Goal: Information Seeking & Learning: Compare options

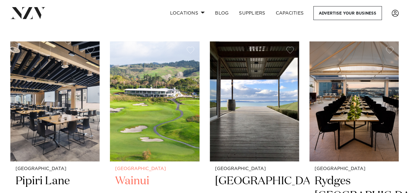
scroll to position [362, 0]
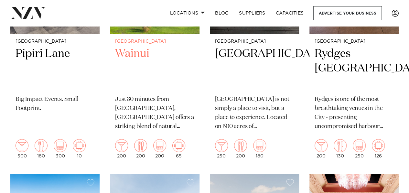
click at [154, 72] on h2 "Wainui" at bounding box center [154, 69] width 79 height 44
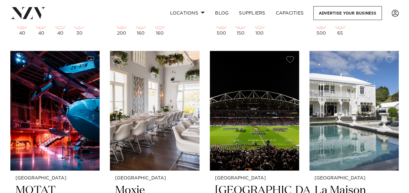
scroll to position [3113, 0]
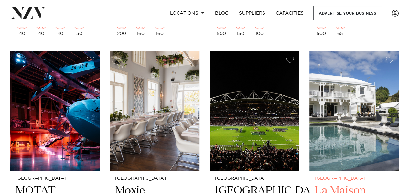
click at [342, 134] on img at bounding box center [354, 111] width 89 height 120
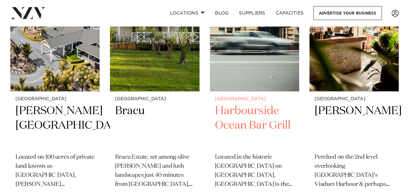
scroll to position [2875, 0]
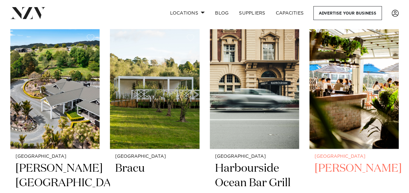
click at [354, 88] on img at bounding box center [354, 89] width 89 height 120
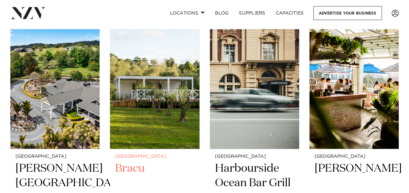
click at [145, 114] on img at bounding box center [154, 89] width 89 height 120
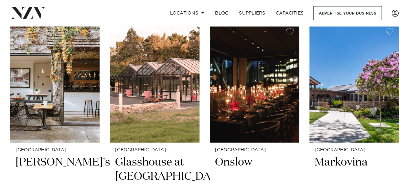
scroll to position [2622, 0]
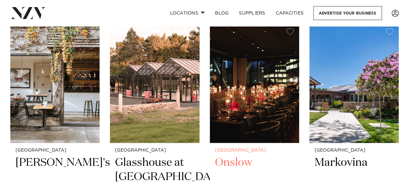
click at [243, 110] on img at bounding box center [254, 83] width 89 height 120
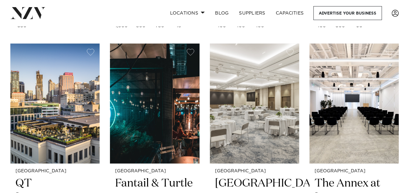
scroll to position [2077, 0]
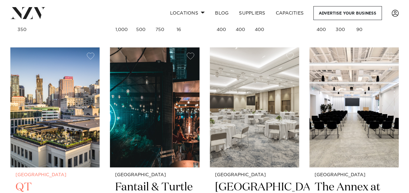
click at [56, 99] on img at bounding box center [54, 108] width 89 height 120
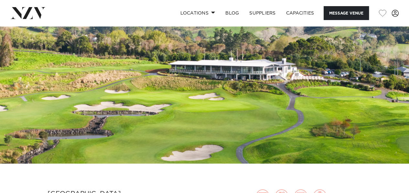
scroll to position [56, 0]
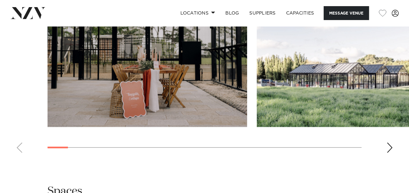
scroll to position [712, 0]
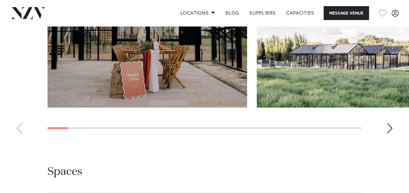
click at [389, 134] on div "Next slide" at bounding box center [389, 128] width 6 height 10
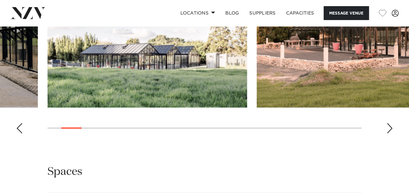
click at [389, 134] on div "Next slide" at bounding box center [389, 128] width 6 height 10
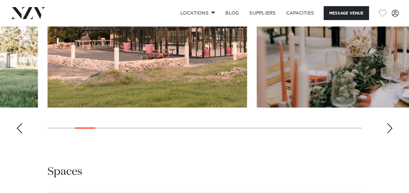
click at [389, 134] on div "Next slide" at bounding box center [389, 128] width 6 height 10
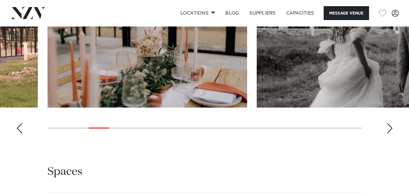
click at [389, 134] on div "Next slide" at bounding box center [389, 128] width 6 height 10
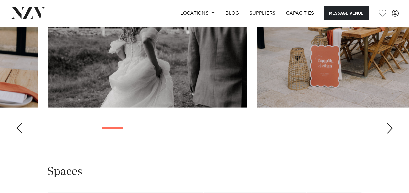
click at [389, 134] on div "Next slide" at bounding box center [389, 128] width 6 height 10
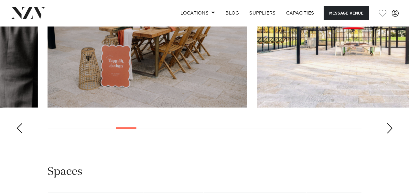
click at [389, 134] on div "Next slide" at bounding box center [389, 128] width 6 height 10
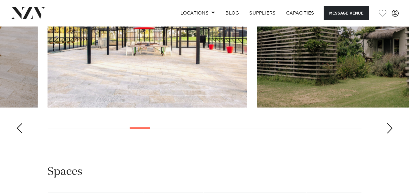
click at [389, 134] on div "Next slide" at bounding box center [389, 128] width 6 height 10
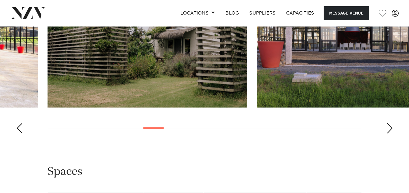
click at [389, 134] on div "Next slide" at bounding box center [389, 128] width 6 height 10
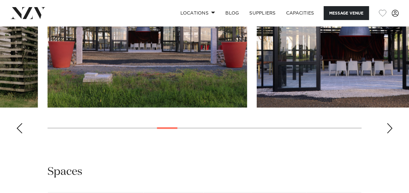
click at [389, 134] on div "Next slide" at bounding box center [389, 128] width 6 height 10
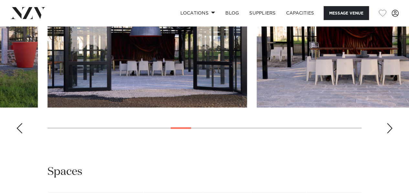
click at [391, 134] on div "Next slide" at bounding box center [389, 128] width 6 height 10
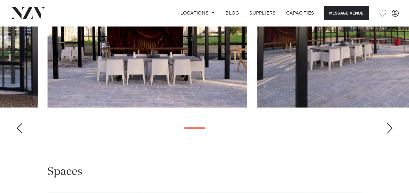
click at [391, 134] on div "Next slide" at bounding box center [389, 128] width 6 height 10
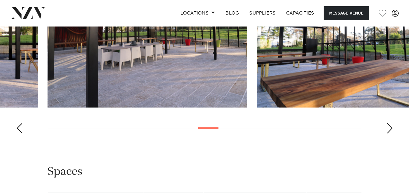
click at [391, 134] on div "Next slide" at bounding box center [389, 128] width 6 height 10
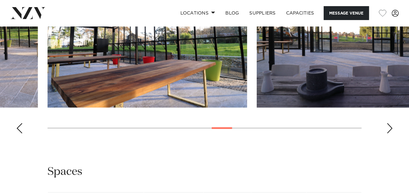
click at [391, 134] on div "Next slide" at bounding box center [389, 128] width 6 height 10
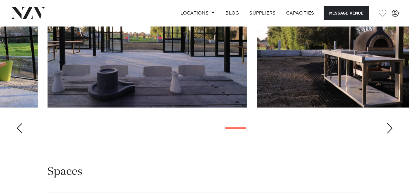
click at [391, 134] on div "Next slide" at bounding box center [389, 128] width 6 height 10
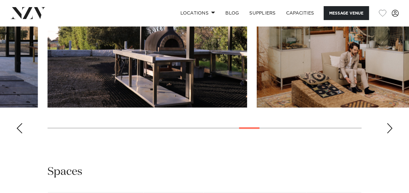
click at [391, 134] on div "Next slide" at bounding box center [389, 128] width 6 height 10
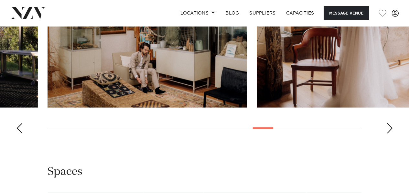
click at [391, 134] on div "Next slide" at bounding box center [389, 128] width 6 height 10
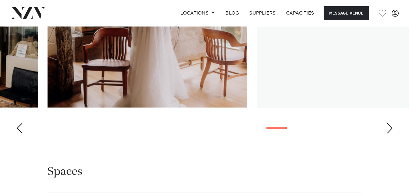
click at [391, 134] on div "Next slide" at bounding box center [389, 128] width 6 height 10
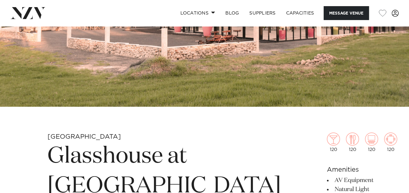
scroll to position [0, 0]
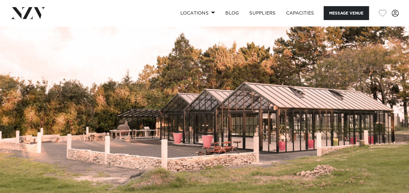
click at [153, 52] on img at bounding box center [204, 122] width 409 height 192
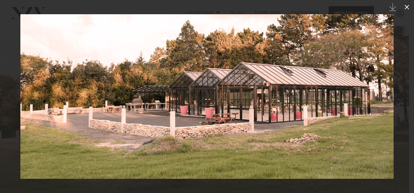
click at [408, 8] on icon at bounding box center [407, 7] width 8 height 8
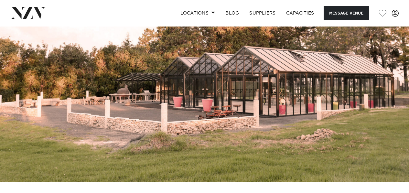
scroll to position [100, 0]
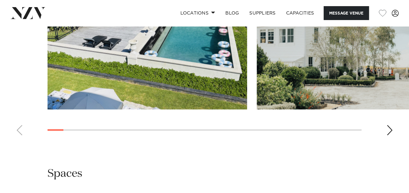
scroll to position [644, 0]
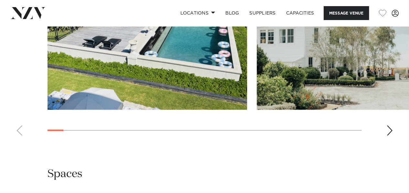
click at [392, 125] on div "Next slide" at bounding box center [389, 130] width 6 height 10
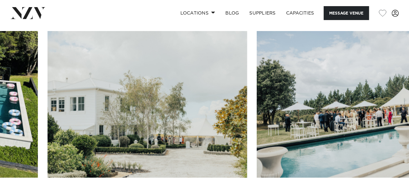
scroll to position [577, 0]
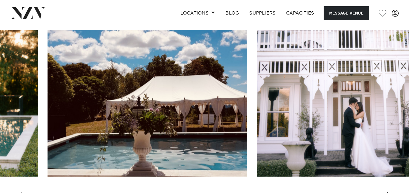
click at [200, 173] on swiper-container at bounding box center [204, 119] width 409 height 178
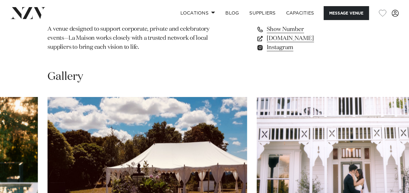
scroll to position [516, 0]
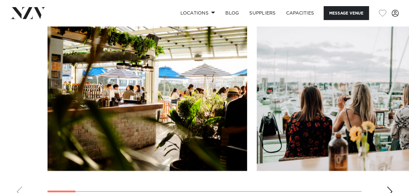
scroll to position [611, 0]
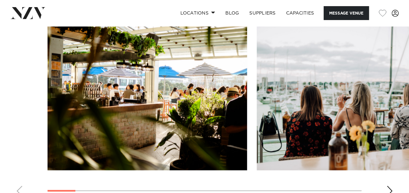
click at [389, 186] on div "Next slide" at bounding box center [389, 191] width 6 height 10
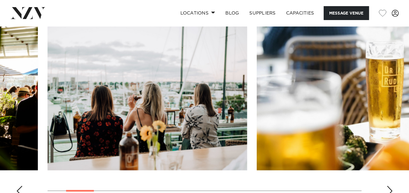
click at [389, 186] on div "Next slide" at bounding box center [389, 191] width 6 height 10
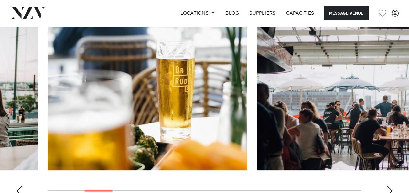
click at [389, 186] on div "Next slide" at bounding box center [389, 191] width 6 height 10
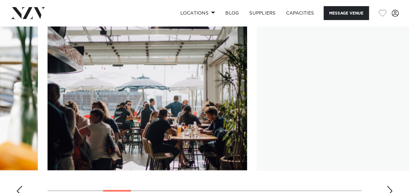
click at [389, 186] on div "Next slide" at bounding box center [389, 191] width 6 height 10
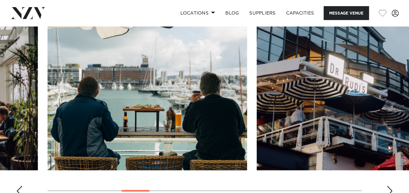
click at [389, 186] on div "Next slide" at bounding box center [389, 191] width 6 height 10
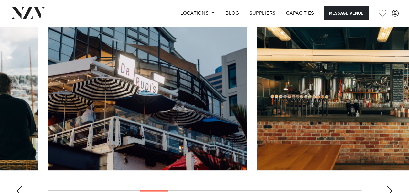
click at [389, 186] on div "Next slide" at bounding box center [389, 191] width 6 height 10
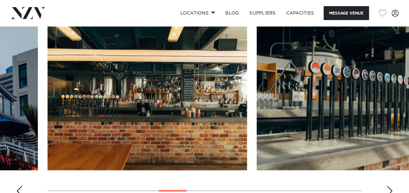
click at [389, 186] on div "Next slide" at bounding box center [389, 191] width 6 height 10
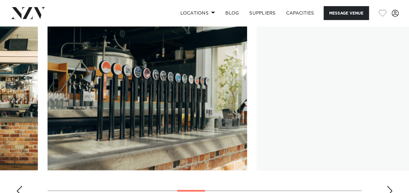
click at [389, 186] on div "Next slide" at bounding box center [389, 191] width 6 height 10
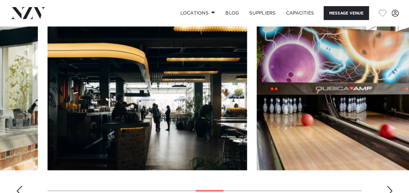
click at [389, 186] on div "Next slide" at bounding box center [389, 191] width 6 height 10
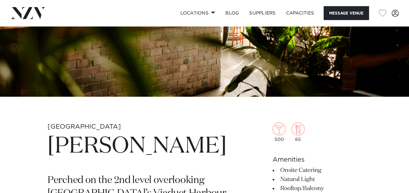
scroll to position [70, 0]
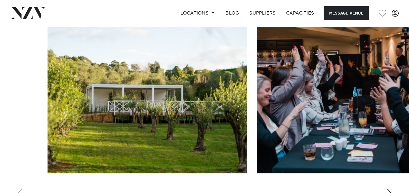
scroll to position [780, 0]
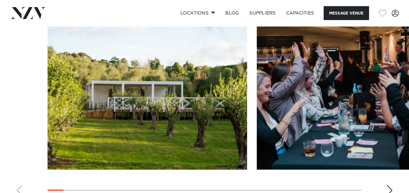
click at [391, 185] on div "Next slide" at bounding box center [389, 190] width 6 height 10
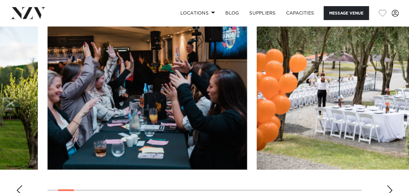
click at [391, 185] on div "Next slide" at bounding box center [389, 190] width 6 height 10
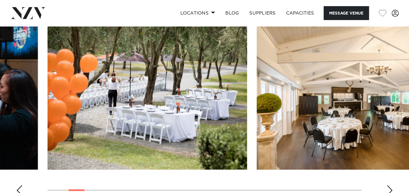
click at [391, 185] on div "Next slide" at bounding box center [389, 190] width 6 height 10
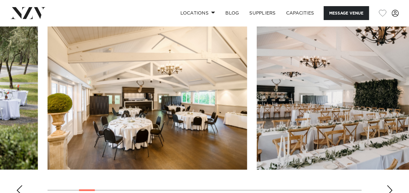
click at [391, 185] on div "Next slide" at bounding box center [389, 190] width 6 height 10
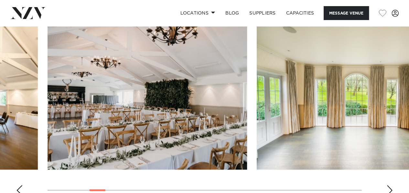
click at [391, 185] on div "Next slide" at bounding box center [389, 190] width 6 height 10
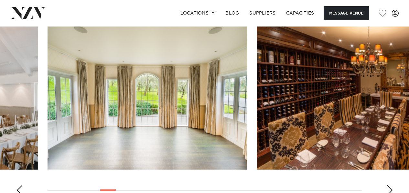
click at [391, 185] on div "Next slide" at bounding box center [389, 190] width 6 height 10
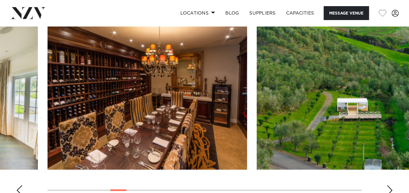
click at [391, 185] on div "Next slide" at bounding box center [389, 190] width 6 height 10
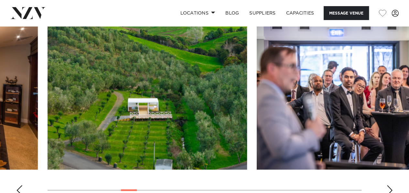
click at [391, 185] on div "Next slide" at bounding box center [389, 190] width 6 height 10
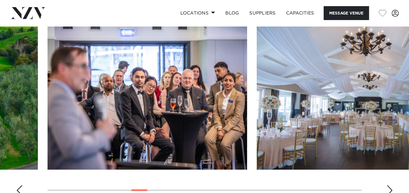
click at [18, 185] on div "Previous slide" at bounding box center [19, 190] width 6 height 10
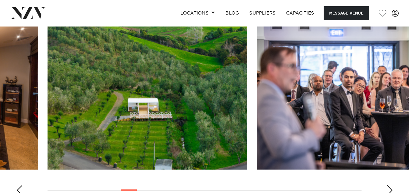
click at [388, 185] on div "Next slide" at bounding box center [389, 190] width 6 height 10
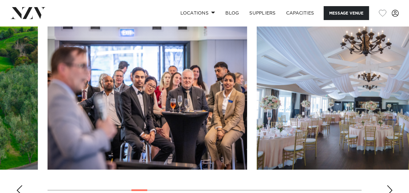
click at [388, 185] on div "Next slide" at bounding box center [389, 190] width 6 height 10
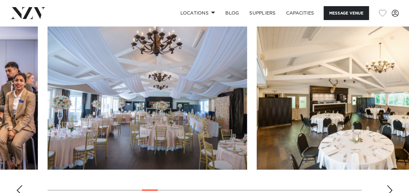
click at [388, 185] on div "Next slide" at bounding box center [389, 190] width 6 height 10
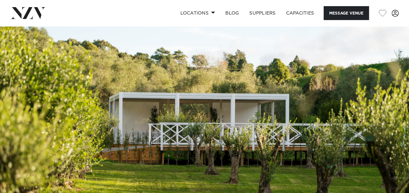
scroll to position [0, 0]
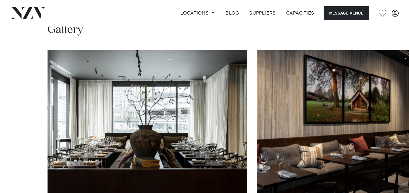
scroll to position [734, 0]
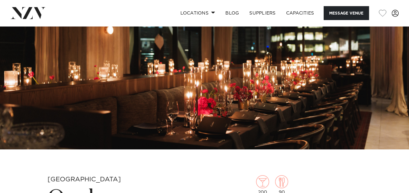
scroll to position [0, 0]
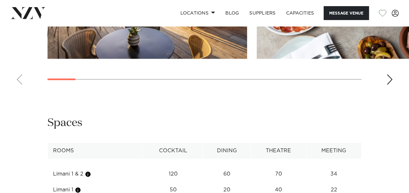
scroll to position [996, 0]
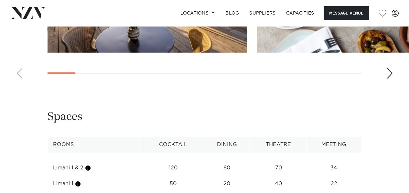
click at [387, 79] on div "Next slide" at bounding box center [389, 73] width 6 height 10
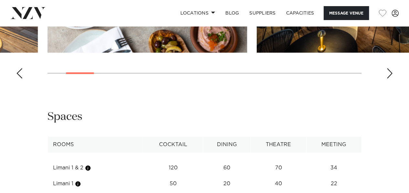
click at [387, 79] on div "Next slide" at bounding box center [389, 73] width 6 height 10
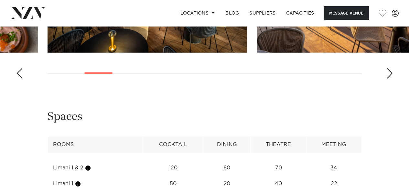
click at [387, 79] on div "Next slide" at bounding box center [389, 73] width 6 height 10
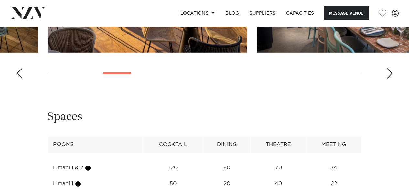
click at [387, 79] on div "Next slide" at bounding box center [389, 73] width 6 height 10
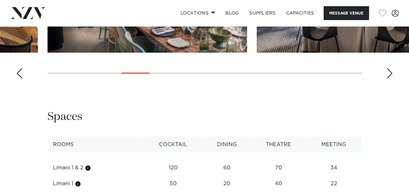
click at [387, 79] on div "Next slide" at bounding box center [389, 73] width 6 height 10
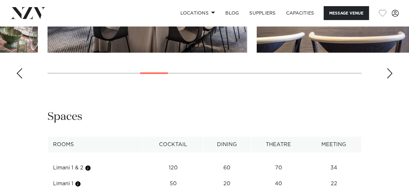
click at [387, 79] on div "Next slide" at bounding box center [389, 73] width 6 height 10
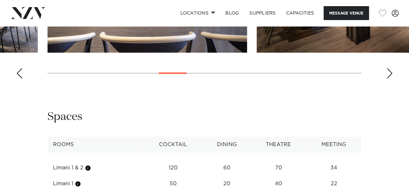
click at [387, 79] on div "Next slide" at bounding box center [389, 73] width 6 height 10
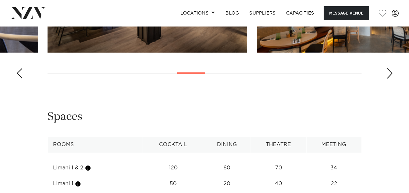
click at [387, 79] on div "Next slide" at bounding box center [389, 73] width 6 height 10
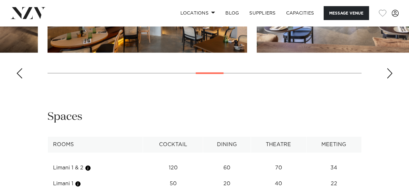
click at [387, 79] on div "Next slide" at bounding box center [389, 73] width 6 height 10
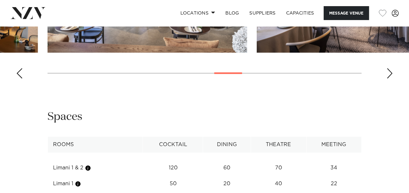
click at [387, 79] on div "Next slide" at bounding box center [389, 73] width 6 height 10
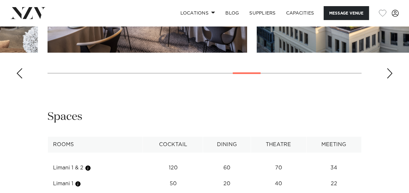
click at [387, 79] on div "Next slide" at bounding box center [389, 73] width 6 height 10
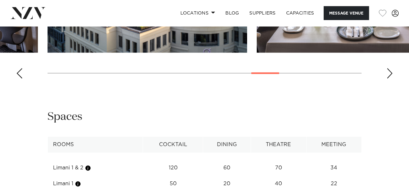
click at [387, 79] on div "Next slide" at bounding box center [389, 73] width 6 height 10
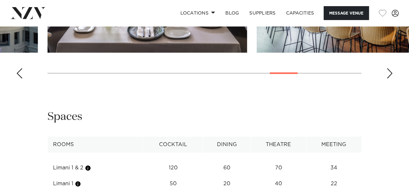
click at [387, 79] on div "Next slide" at bounding box center [389, 73] width 6 height 10
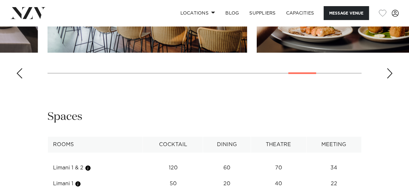
click at [387, 79] on div "Next slide" at bounding box center [389, 73] width 6 height 10
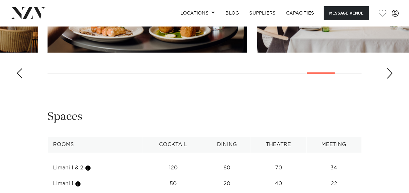
click at [387, 79] on div "Next slide" at bounding box center [389, 73] width 6 height 10
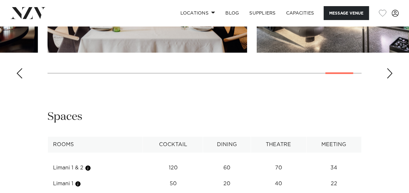
click at [387, 79] on div "Next slide" at bounding box center [389, 73] width 6 height 10
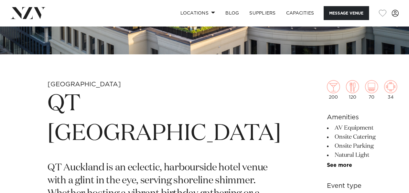
scroll to position [0, 0]
